Goal: Check status: Check status

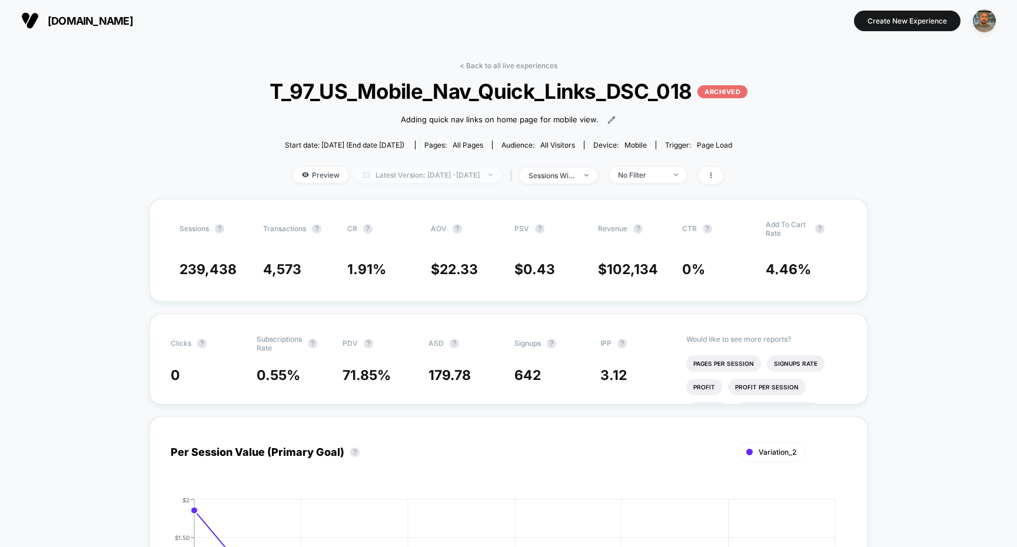
click at [492, 176] on span "Latest Version: [DATE] - [DATE]" at bounding box center [427, 175] width 147 height 16
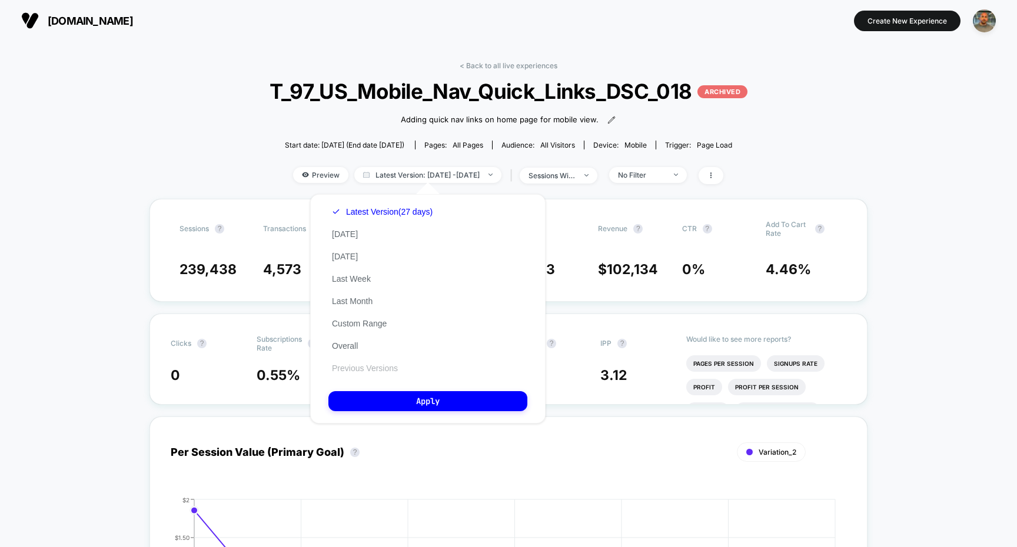
click at [368, 368] on button "Previous Versions" at bounding box center [364, 368] width 73 height 11
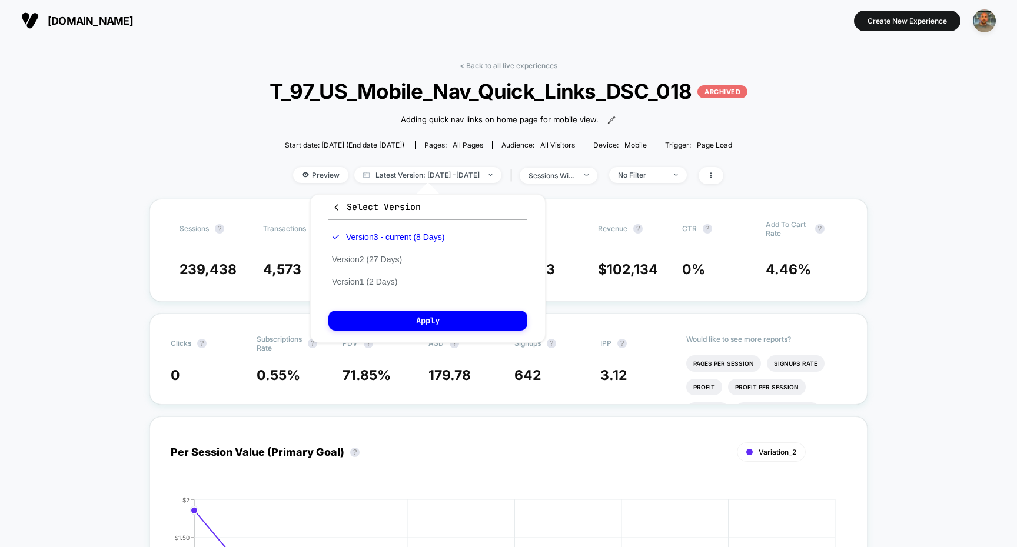
click at [396, 264] on div "Version 3 - current (8 Days) Version 2 (27 Days) Version 1 (2 Days)" at bounding box center [387, 259] width 119 height 67
click at [396, 259] on button "Version 2 (27 Days)" at bounding box center [366, 259] width 77 height 11
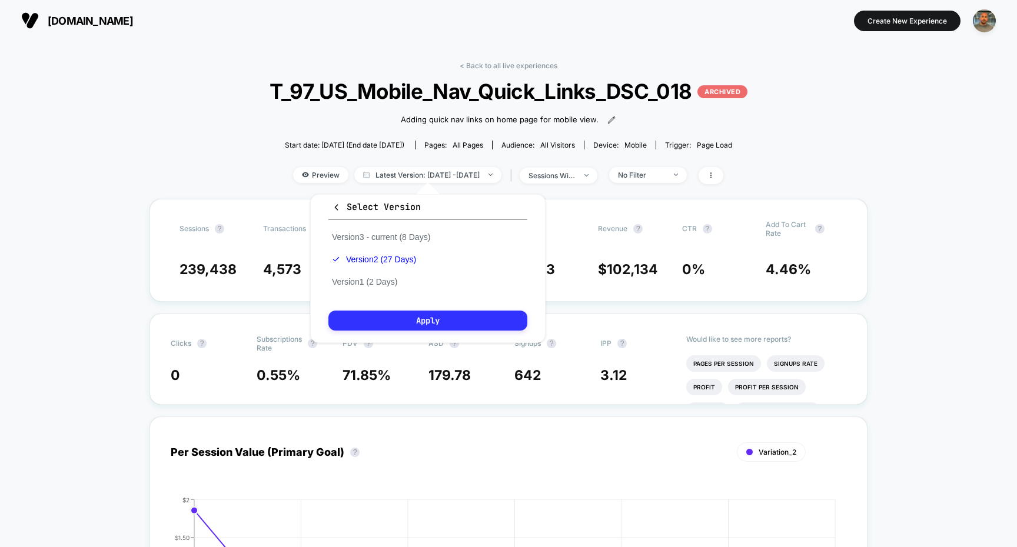
click at [405, 316] on button "Apply" at bounding box center [427, 321] width 199 height 20
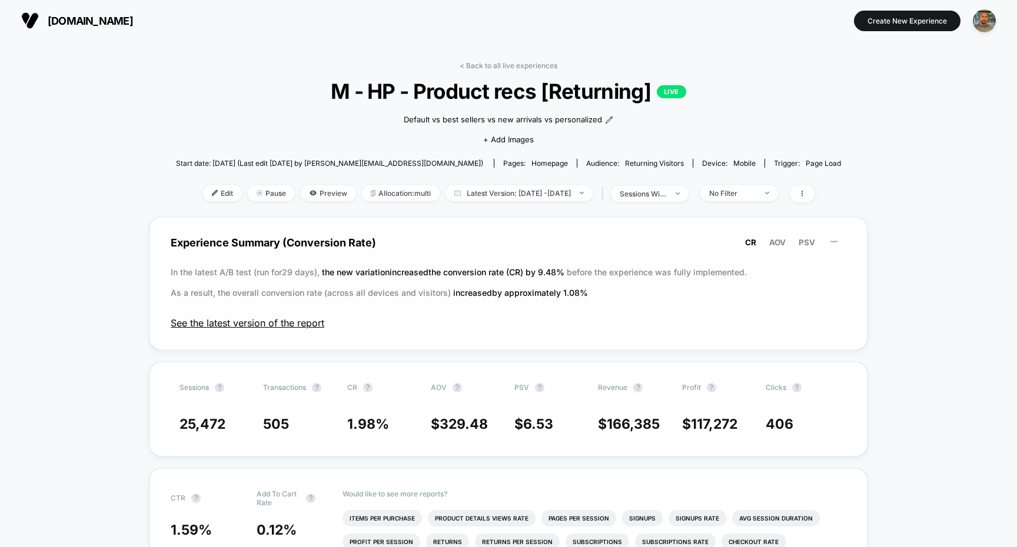
click at [321, 323] on span "See the latest version of the report" at bounding box center [508, 323] width 675 height 12
